Goal: Task Accomplishment & Management: Manage account settings

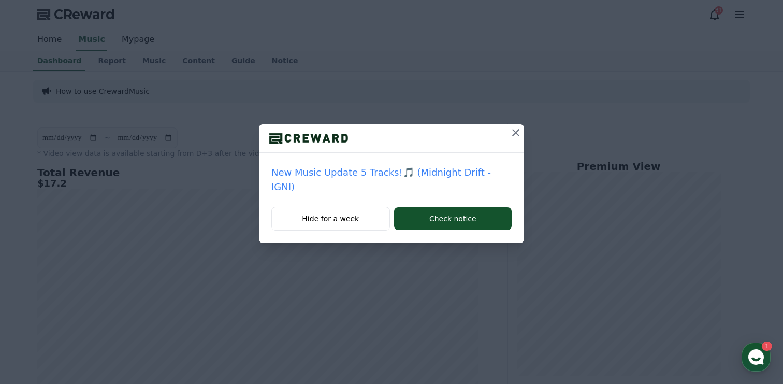
click at [510, 133] on icon at bounding box center [516, 132] width 12 height 12
click at [512, 133] on icon at bounding box center [516, 132] width 12 height 12
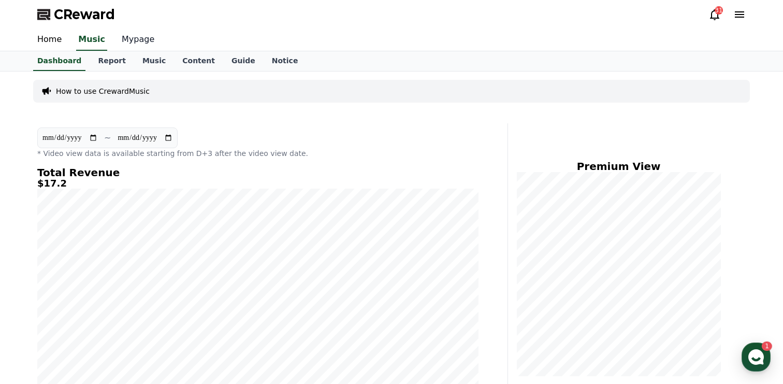
click at [134, 39] on link "Mypage" at bounding box center [137, 40] width 49 height 22
select select "**********"
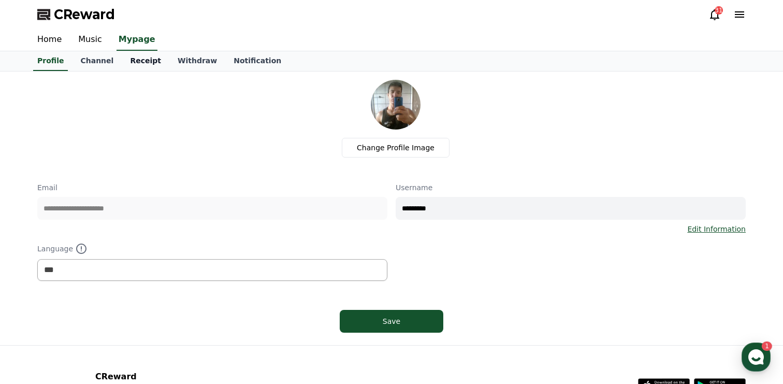
click at [149, 60] on link "Receipt" at bounding box center [146, 61] width 48 height 20
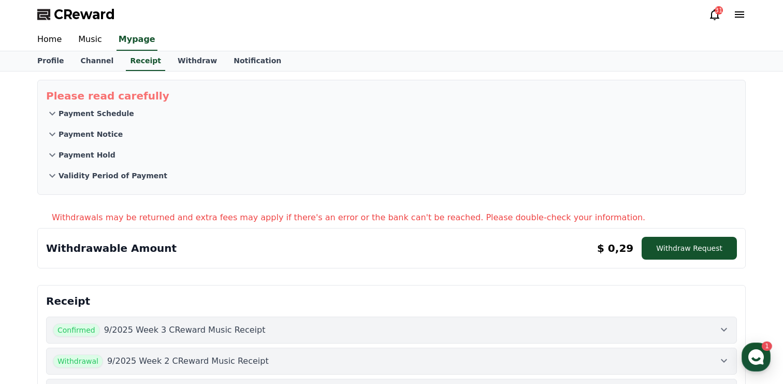
click at [106, 134] on p "Payment Notice" at bounding box center [91, 134] width 64 height 10
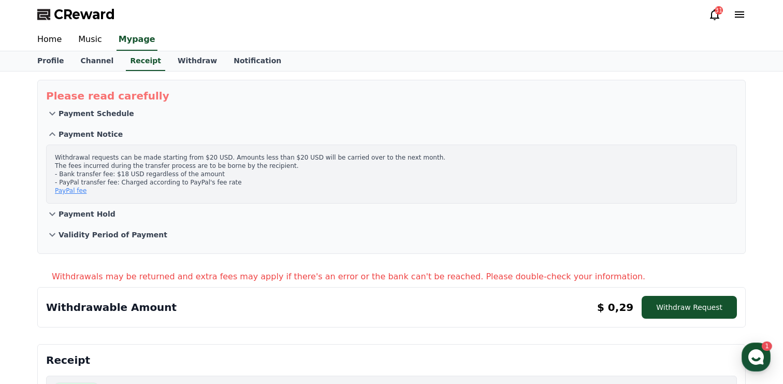
click at [106, 134] on p "Payment Notice" at bounding box center [91, 134] width 64 height 10
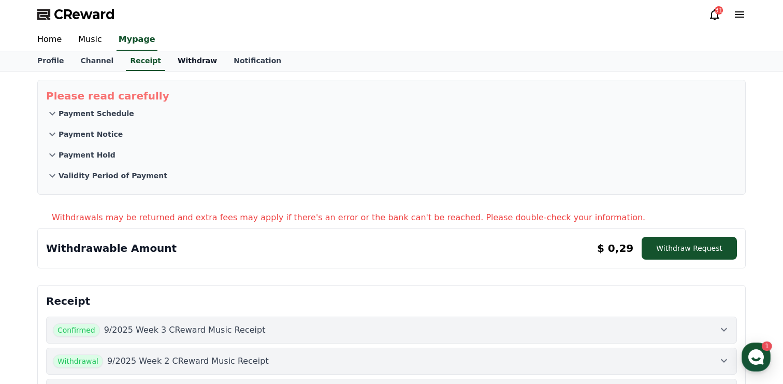
click at [189, 53] on link "Withdraw" at bounding box center [197, 61] width 56 height 20
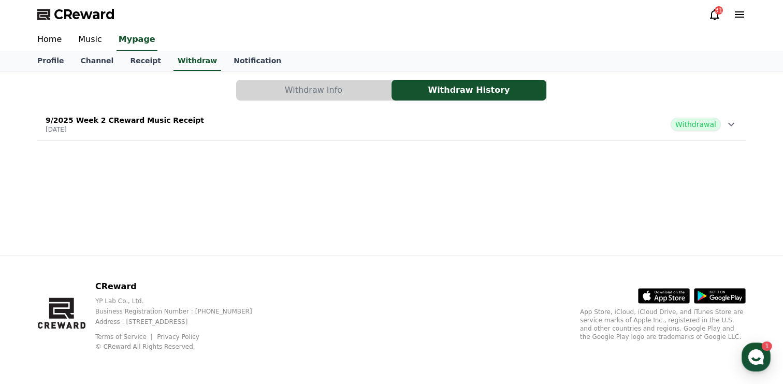
click at [692, 125] on span "Withdrawal" at bounding box center [696, 124] width 50 height 13
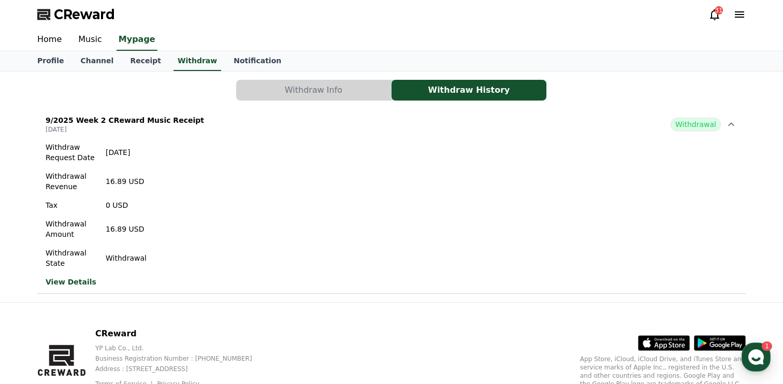
click at [717, 123] on span "Withdrawal" at bounding box center [696, 124] width 50 height 13
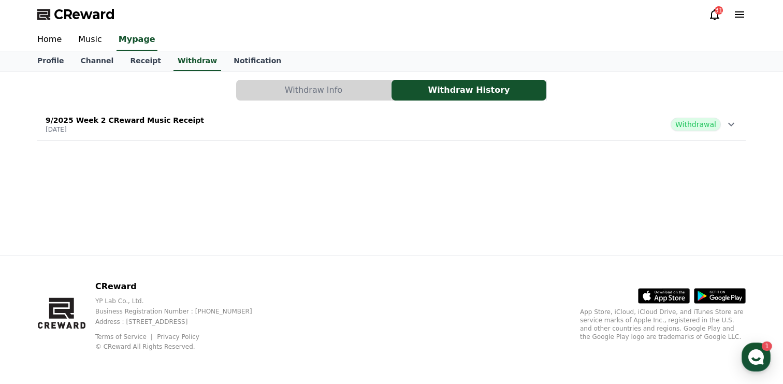
click at [327, 81] on button "Withdraw Info" at bounding box center [313, 90] width 155 height 21
click at [333, 87] on button "Withdraw Info" at bounding box center [313, 90] width 155 height 21
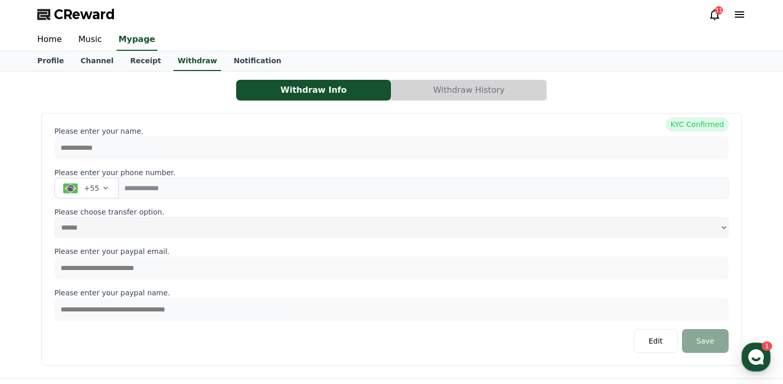
click at [462, 88] on button "Withdraw History" at bounding box center [469, 90] width 155 height 21
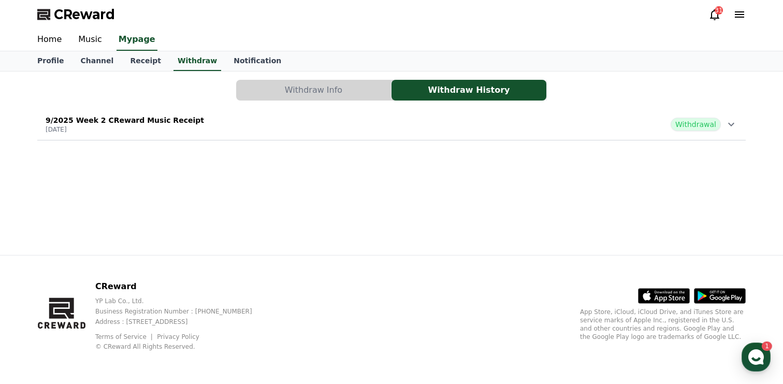
click at [697, 130] on span "Withdrawal" at bounding box center [696, 124] width 50 height 13
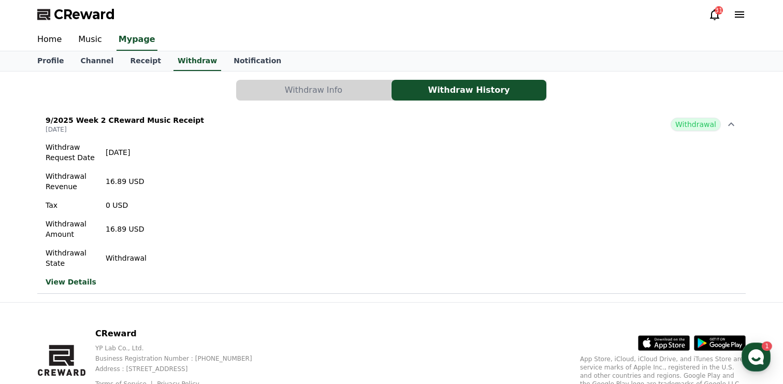
click at [707, 122] on span "Withdrawal" at bounding box center [696, 124] width 50 height 13
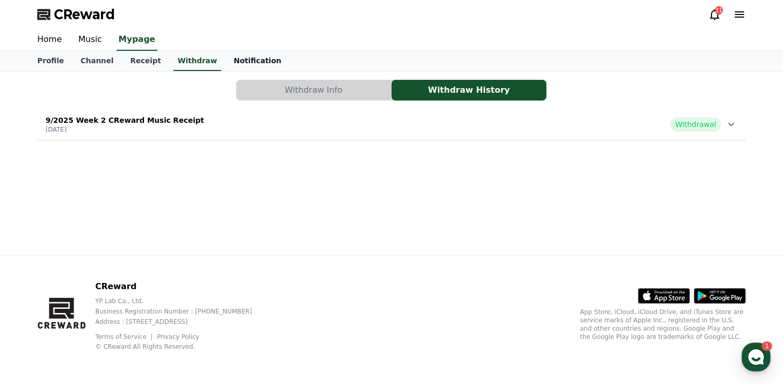
click at [234, 56] on link "Notification" at bounding box center [257, 61] width 64 height 20
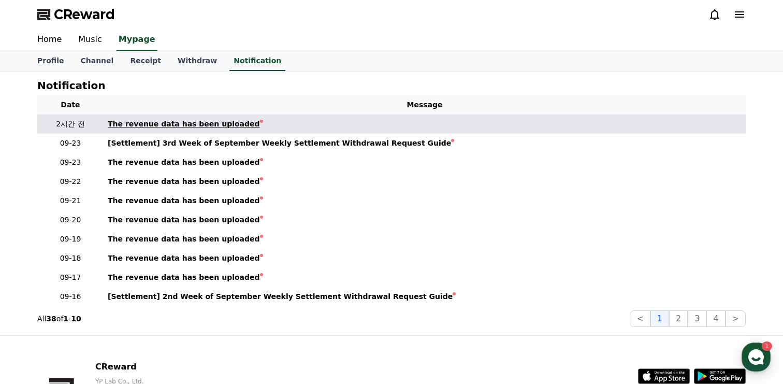
click at [210, 124] on div "The revenue data has been uploaded" at bounding box center [184, 124] width 152 height 11
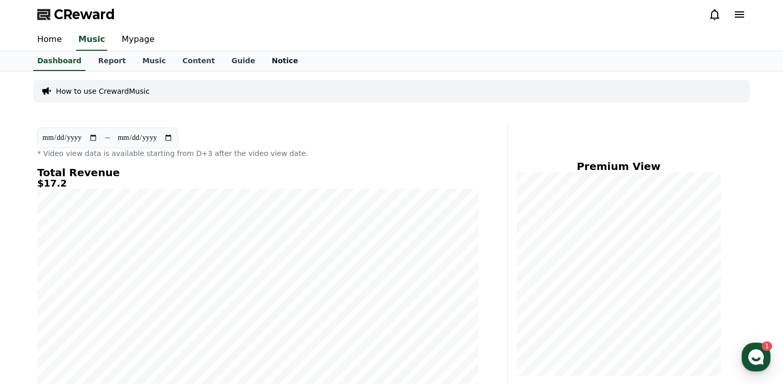
click at [268, 56] on link "Notice" at bounding box center [285, 61] width 43 height 20
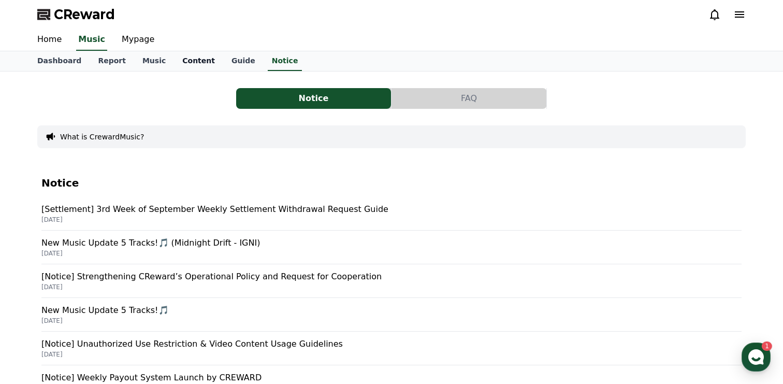
click at [183, 59] on link "Content" at bounding box center [198, 61] width 49 height 20
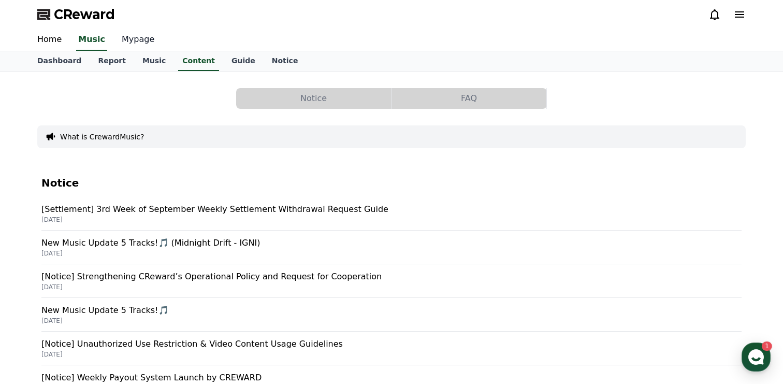
click at [138, 36] on link "Mypage" at bounding box center [137, 40] width 49 height 22
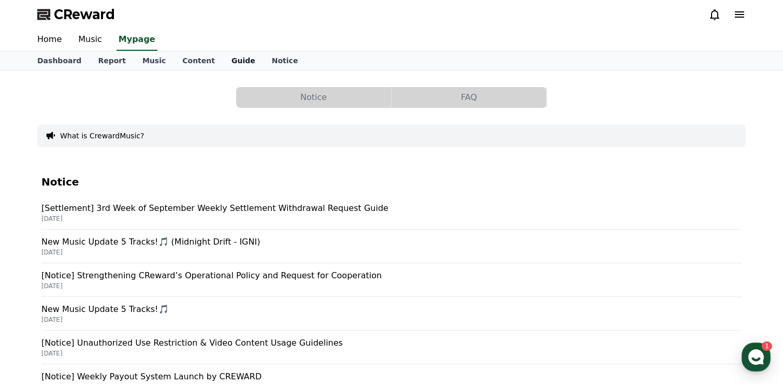
select select "**********"
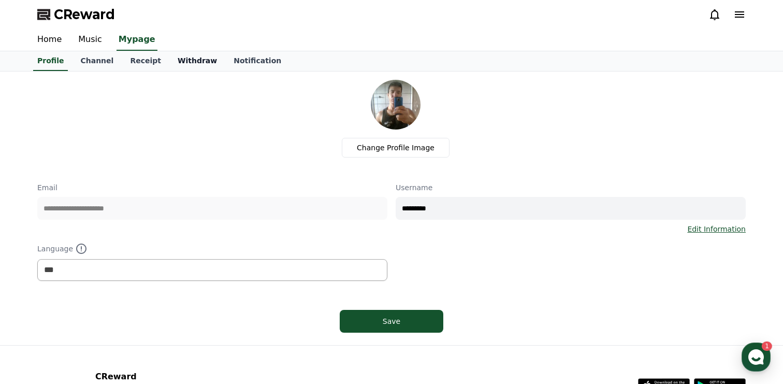
click at [198, 63] on link "Withdraw" at bounding box center [197, 61] width 56 height 20
